Goal: Information Seeking & Learning: Learn about a topic

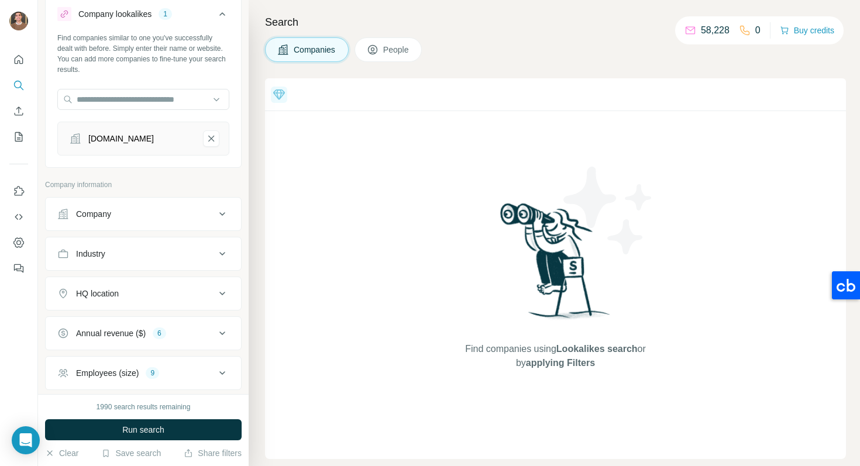
scroll to position [39, 0]
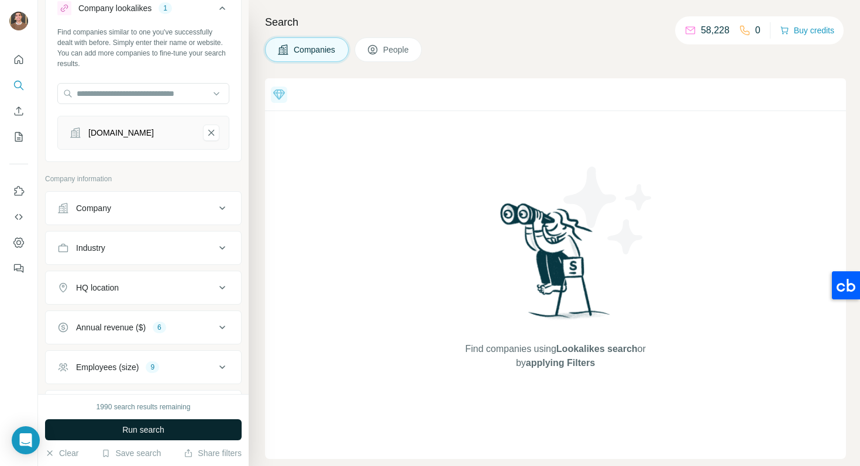
click at [184, 422] on button "Run search" at bounding box center [143, 429] width 196 height 21
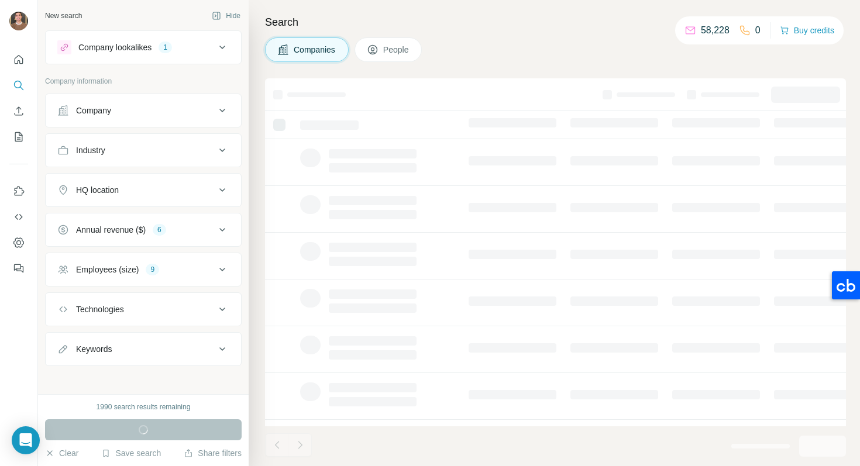
click at [205, 43] on div "Company lookalikes 1" at bounding box center [136, 47] width 158 height 14
click at [193, 57] on button "Company lookalikes 1" at bounding box center [143, 47] width 195 height 28
click at [215, 51] on icon at bounding box center [222, 47] width 14 height 14
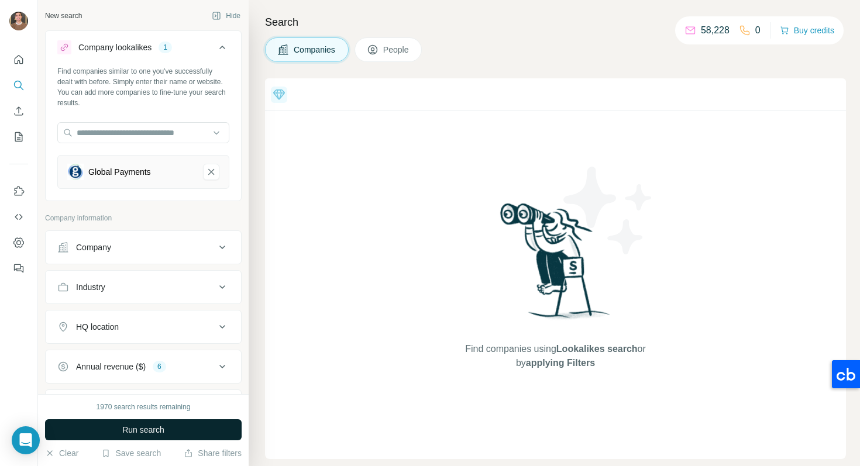
click at [160, 427] on span "Run search" at bounding box center [143, 430] width 42 height 12
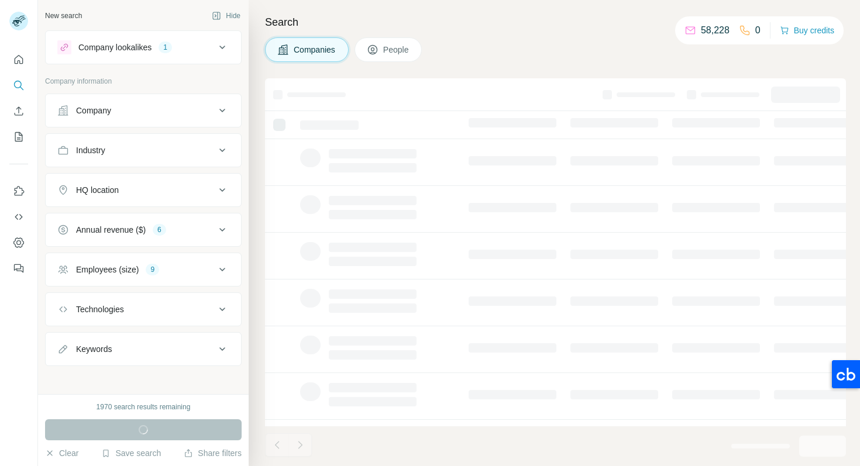
click at [202, 47] on div "Company lookalikes 1" at bounding box center [136, 47] width 158 height 14
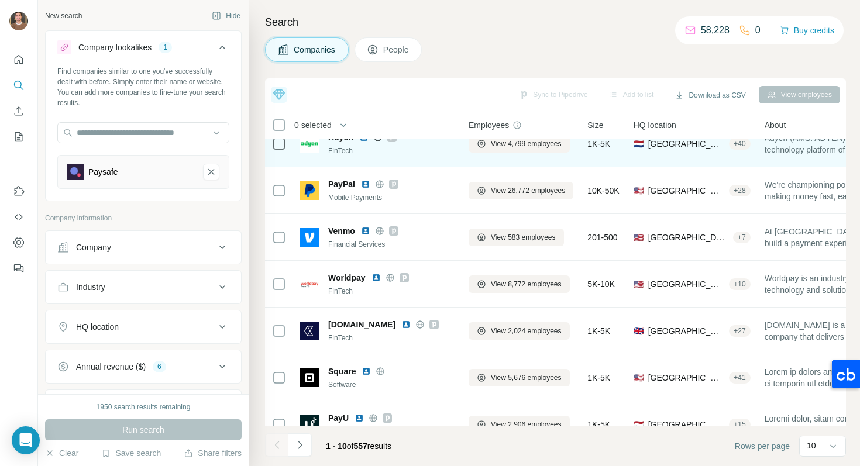
scroll to position [163, 0]
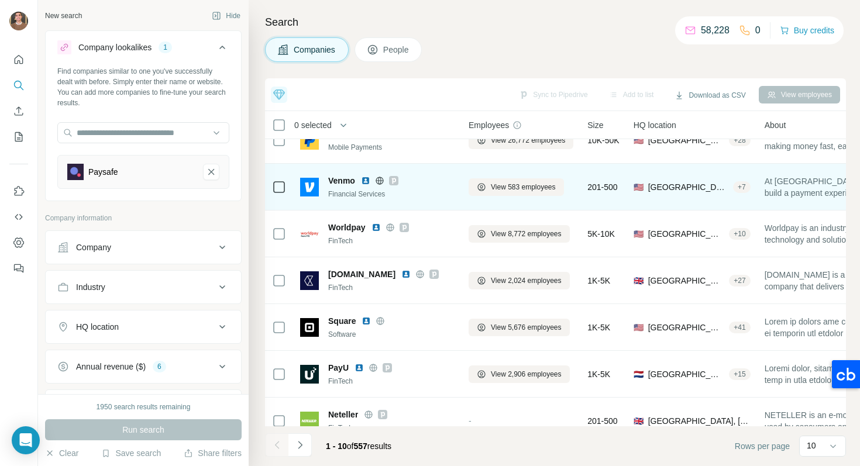
click at [365, 181] on img at bounding box center [365, 180] width 9 height 9
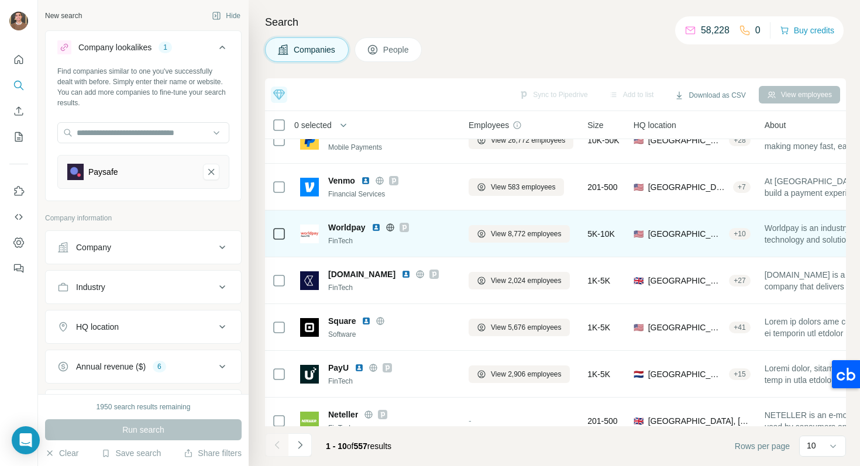
scroll to position [181, 0]
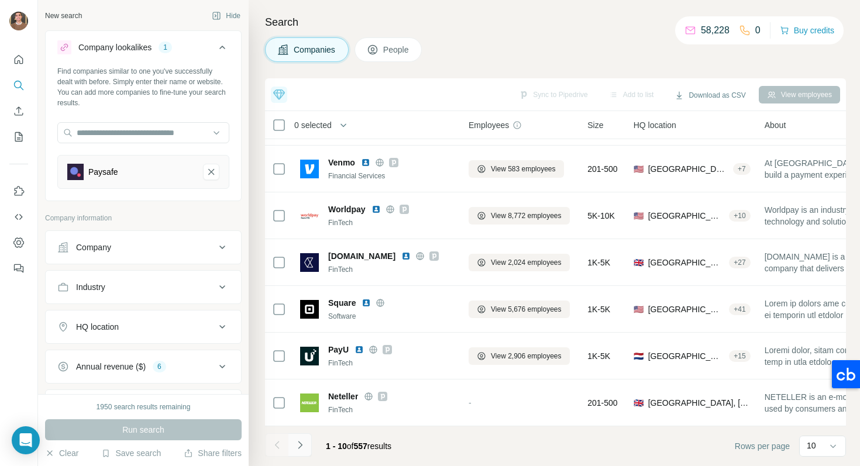
click at [303, 444] on icon "Navigate to next page" at bounding box center [300, 445] width 12 height 12
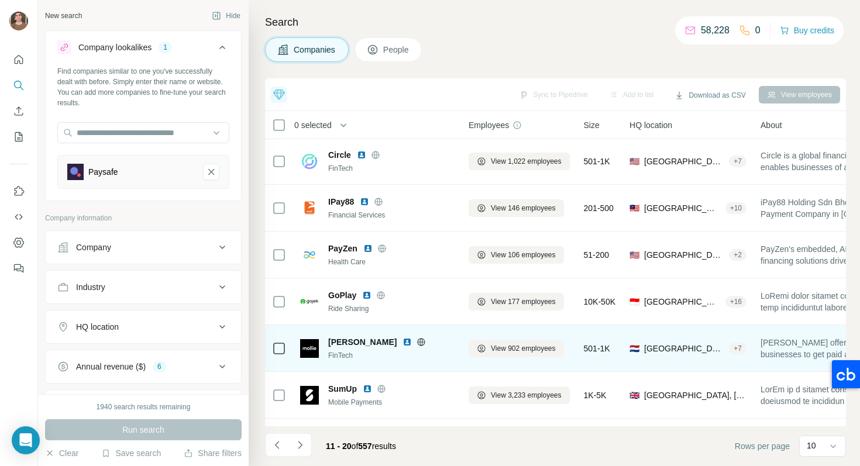
scroll to position [0, 0]
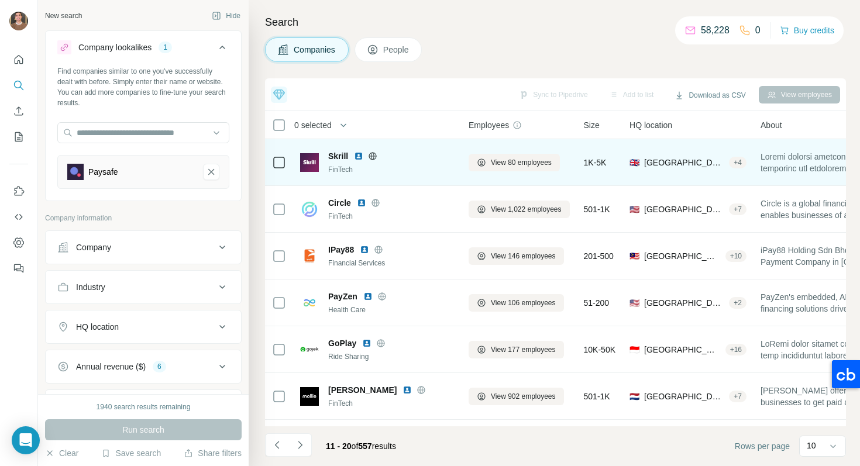
click at [361, 157] on img at bounding box center [358, 155] width 9 height 9
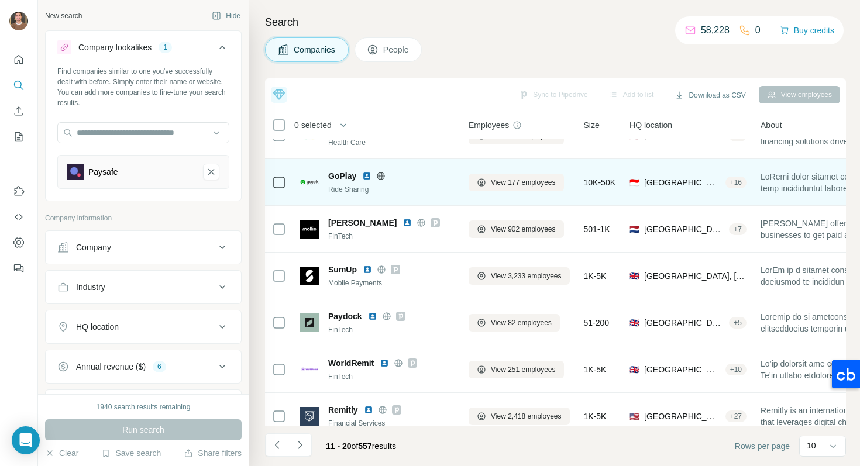
scroll to position [181, 0]
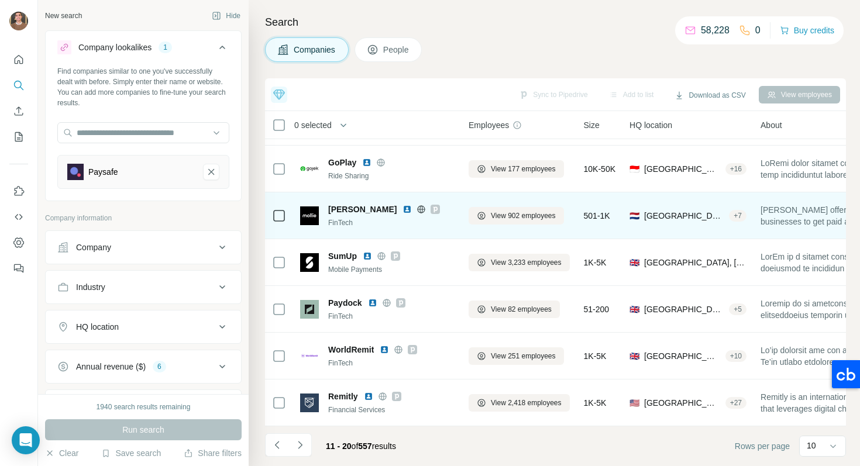
click at [402, 207] on img at bounding box center [406, 209] width 9 height 9
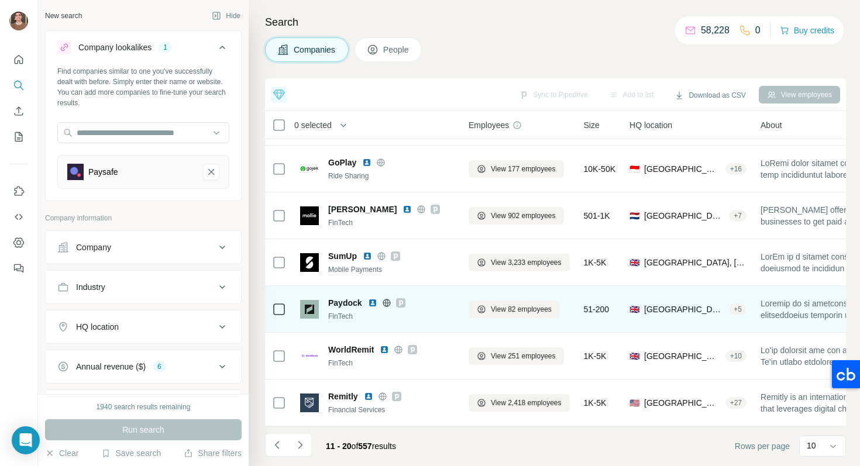
click at [369, 304] on img at bounding box center [372, 302] width 9 height 9
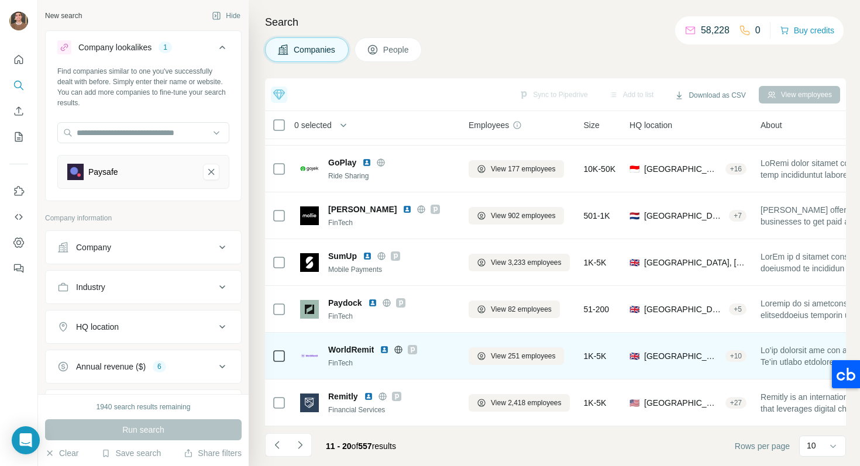
click at [386, 350] on img at bounding box center [383, 349] width 9 height 9
